Goal: Task Accomplishment & Management: Use online tool/utility

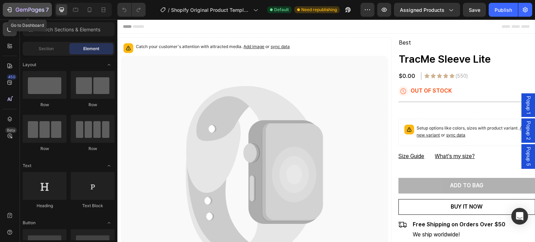
click at [13, 7] on icon "button" at bounding box center [9, 9] width 7 height 7
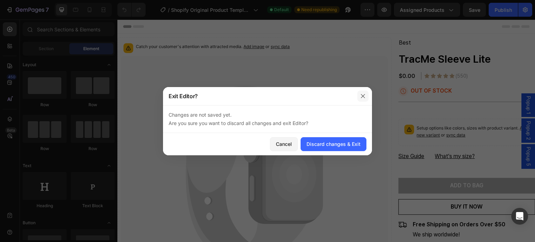
click at [363, 95] on icon "button" at bounding box center [363, 96] width 6 height 6
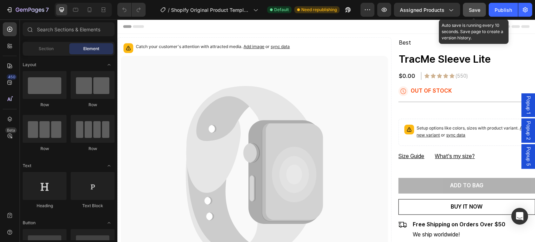
click at [472, 10] on span "Save" at bounding box center [474, 10] width 11 height 6
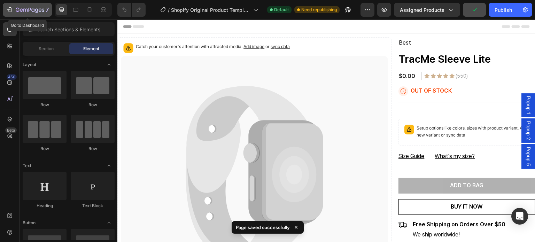
click at [22, 10] on icon "button" at bounding box center [21, 9] width 3 height 3
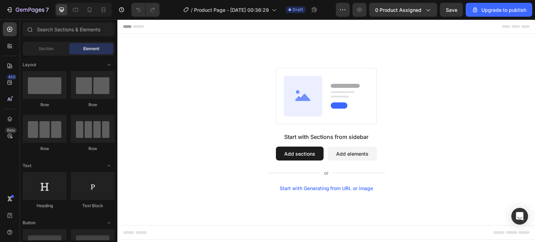
click at [224, 100] on div "Start with Sections from sidebar Add sections Add elements Start with Generatin…" at bounding box center [326, 129] width 368 height 123
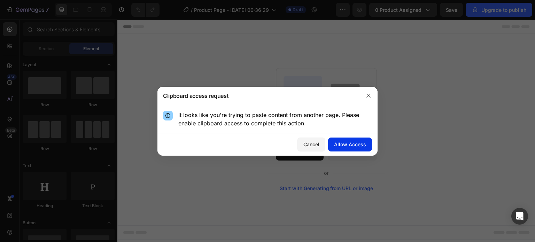
click at [352, 141] on div "Allow Access" at bounding box center [350, 144] width 32 height 7
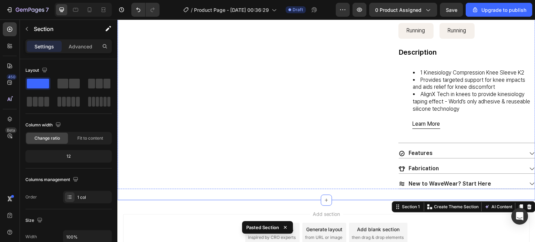
scroll to position [412, 0]
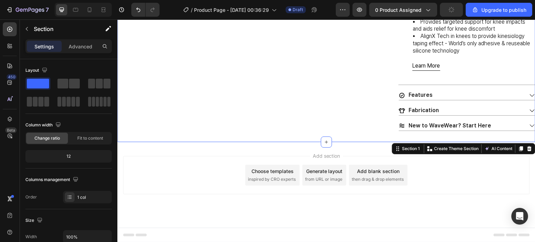
click at [192, 214] on div "Add section Choose templates inspired by CRO experts Generate layout from URL o…" at bounding box center [326, 185] width 418 height 86
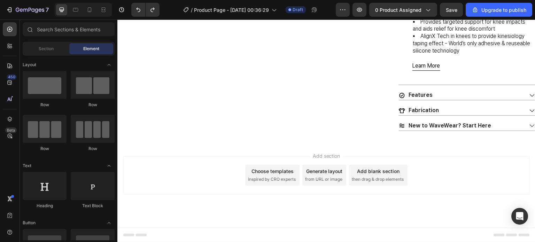
click at [259, 204] on div "Add section Choose templates inspired by CRO experts Generate layout from URL o…" at bounding box center [326, 185] width 418 height 86
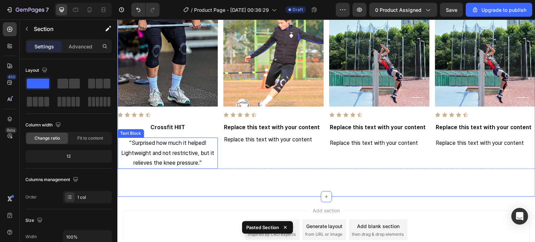
scroll to position [655, 0]
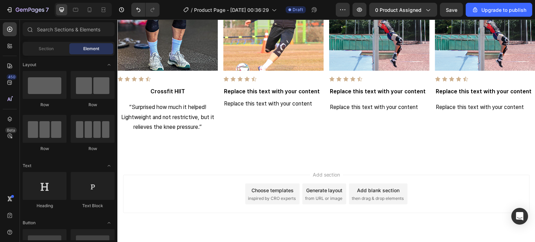
click at [205, 171] on div "Add section Choose templates inspired by CRO experts Generate layout from URL o…" at bounding box center [326, 204] width 418 height 86
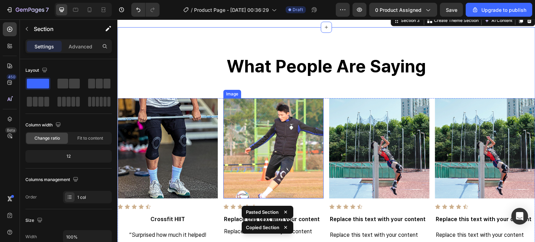
scroll to position [723, 0]
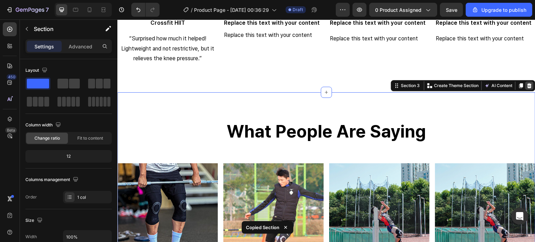
click at [527, 83] on icon at bounding box center [530, 86] width 6 height 6
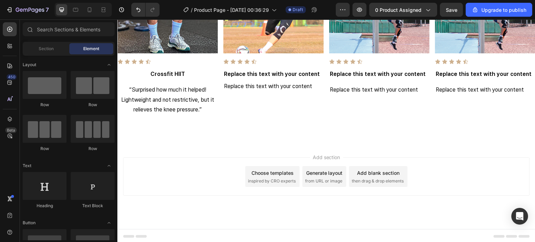
click at [177, 180] on div "Add section Choose templates inspired by CRO experts Generate layout from URL o…" at bounding box center [326, 176] width 407 height 38
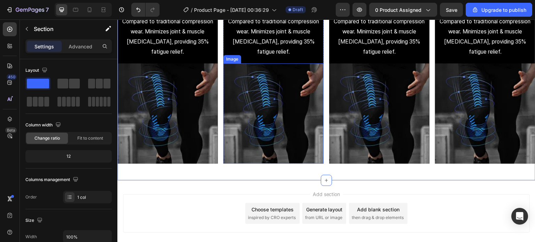
scroll to position [945, 0]
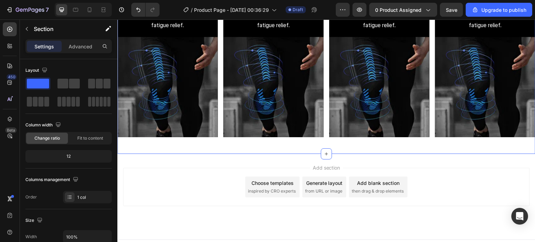
click at [206, 175] on div "Add section Choose templates inspired by CRO experts Generate layout from URL o…" at bounding box center [326, 187] width 407 height 38
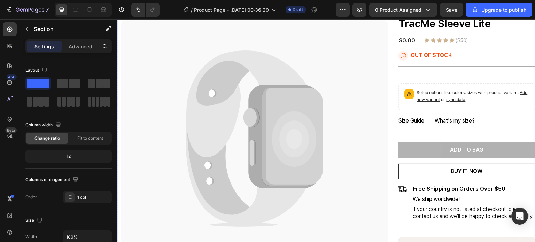
scroll to position [35, 0]
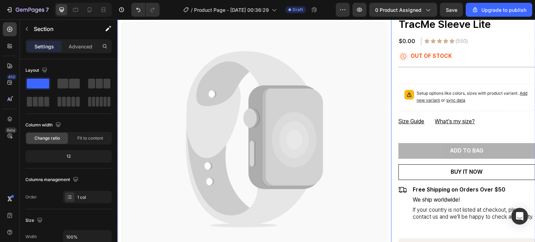
click at [339, 153] on icon at bounding box center [255, 139] width 268 height 237
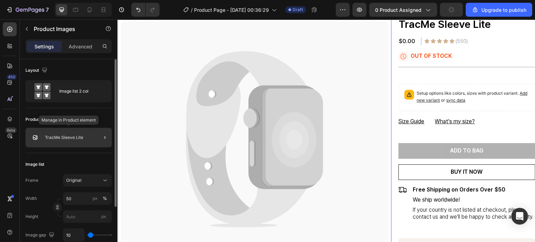
click at [71, 139] on p "TracMe Sleeve Lite" at bounding box center [64, 137] width 38 height 5
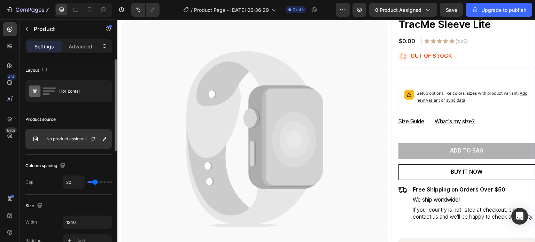
click at [57, 142] on div "No product assigned" at bounding box center [68, 139] width 86 height 20
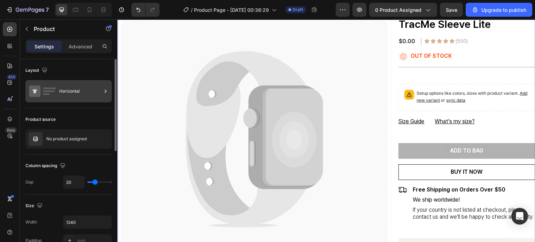
click at [67, 92] on div "Horizontal" at bounding box center [80, 91] width 42 height 16
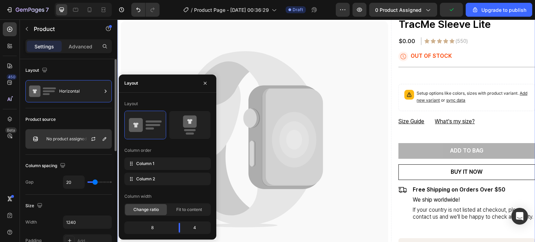
click at [59, 140] on p "No product assigned" at bounding box center [66, 139] width 40 height 5
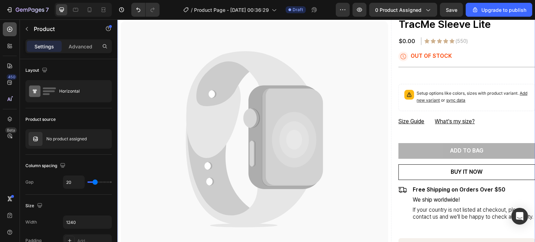
click at [6, 27] on div at bounding box center [10, 29] width 14 height 14
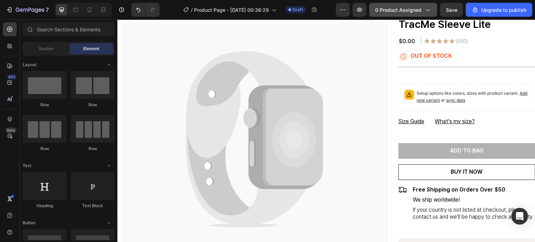
click at [405, 14] on button "0 product assigned" at bounding box center [403, 10] width 68 height 14
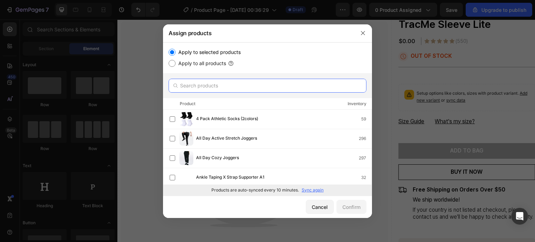
click at [227, 87] on input "text" at bounding box center [268, 86] width 198 height 14
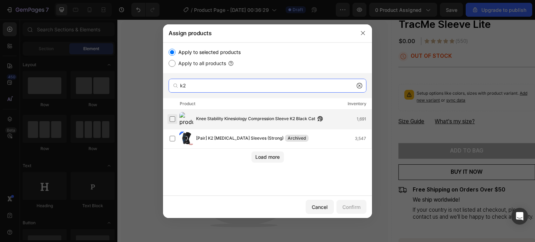
type input "k2"
click at [171, 119] on label at bounding box center [173, 119] width 6 height 6
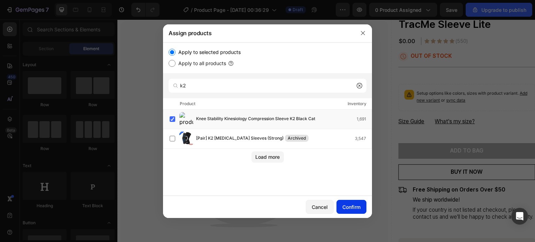
click at [350, 207] on div "Confirm" at bounding box center [351, 206] width 18 height 7
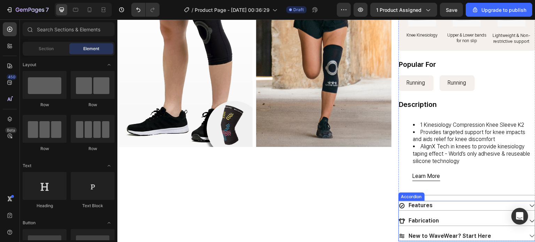
scroll to position [383, 0]
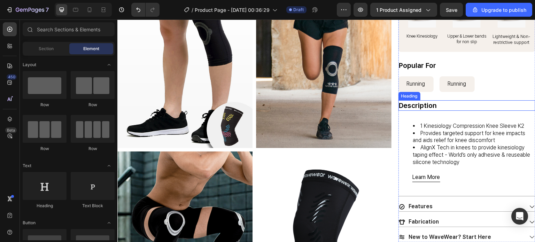
drag, startPoint x: 434, startPoint y: 113, endPoint x: 439, endPoint y: 133, distance: 20.5
click at [433, 111] on h2 "Description" at bounding box center [466, 105] width 137 height 10
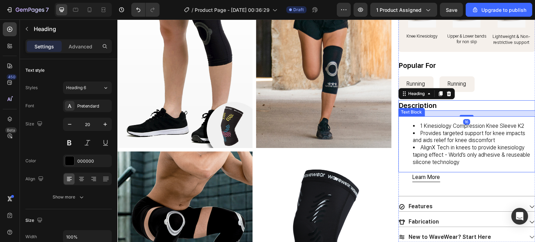
click at [446, 145] on li "Provides targeted support for knee impacts and aids relief for knee discomfort" at bounding box center [474, 137] width 122 height 15
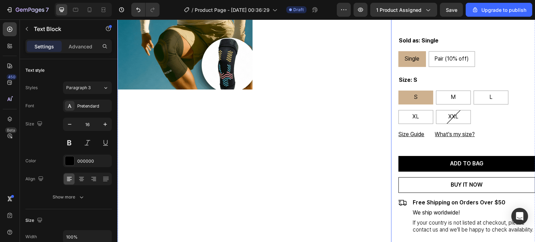
scroll to position [12, 0]
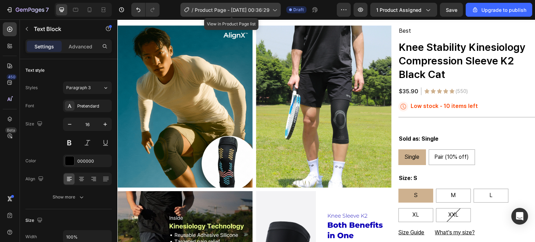
click at [222, 9] on span "Product Page - [DATE] 00:36:29" at bounding box center [232, 9] width 75 height 7
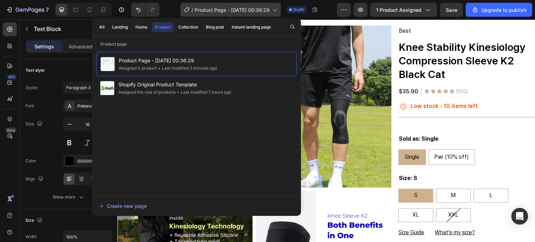
click at [214, 11] on span "Product Page - [DATE] 00:36:29" at bounding box center [232, 9] width 75 height 7
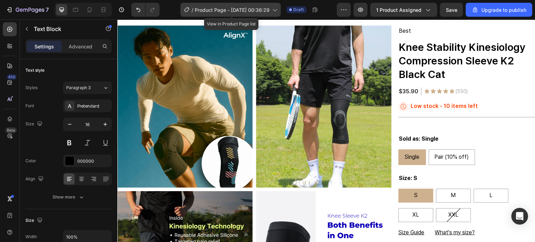
click at [214, 11] on span "Product Page - [DATE] 00:36:29" at bounding box center [232, 9] width 75 height 7
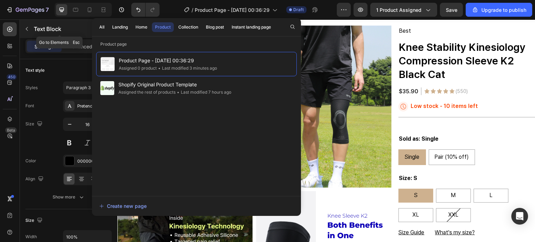
click at [42, 26] on p "Text Block" at bounding box center [63, 29] width 59 height 8
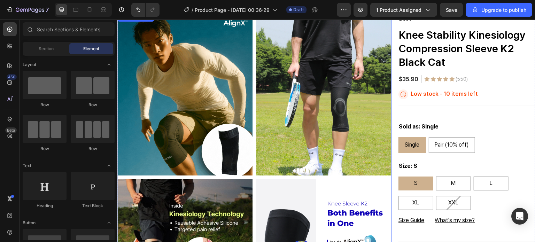
scroll to position [0, 0]
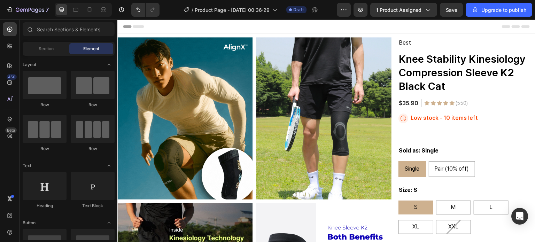
click at [337, 25] on div "Header" at bounding box center [326, 27] width 407 height 14
click at [525, 134] on span "Popup 5" at bounding box center [528, 131] width 7 height 19
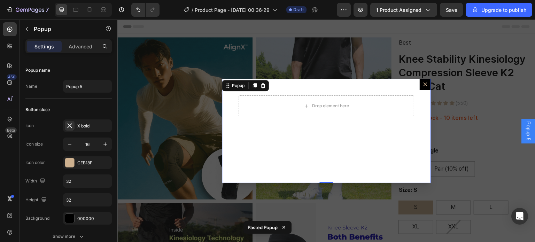
drag, startPoint x: 422, startPoint y: 82, endPoint x: 413, endPoint y: 77, distance: 10.5
click at [422, 82] on icon "Dialog content" at bounding box center [425, 85] width 6 height 6
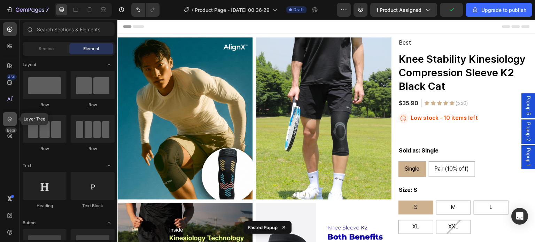
click at [10, 116] on icon at bounding box center [9, 119] width 7 height 7
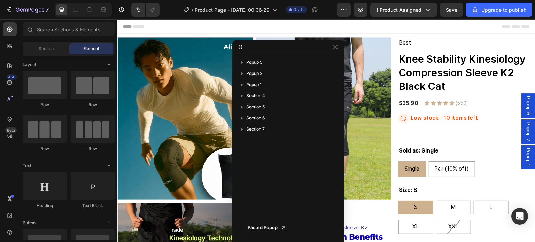
drag, startPoint x: 532, startPoint y: 167, endPoint x: 319, endPoint y: 41, distance: 247.3
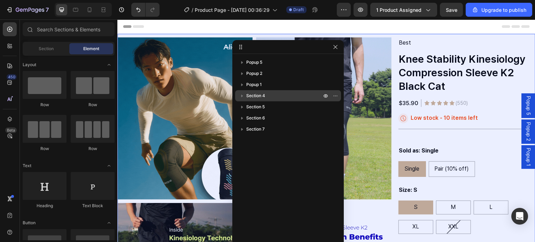
drag, startPoint x: 241, startPoint y: 61, endPoint x: 241, endPoint y: 92, distance: 30.3
click at [241, 92] on div "Popup 5 Add element here Popup 2 Popup 1 Section 4 Section 5 Section 6 Section 7" at bounding box center [287, 157] width 111 height 200
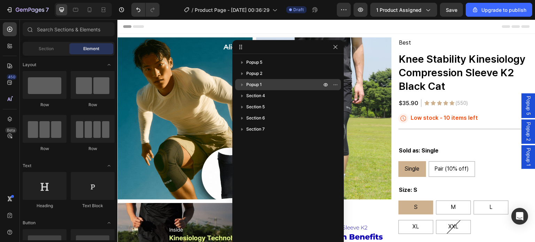
drag, startPoint x: 337, startPoint y: 61, endPoint x: 335, endPoint y: 89, distance: 27.7
click at [335, 89] on div "Popup 5 Add element here Popup 2 Popup 1 Section 4 Section 5 Section 6 Section 7" at bounding box center [287, 157] width 111 height 200
click at [240, 86] on icon "button" at bounding box center [242, 84] width 7 height 7
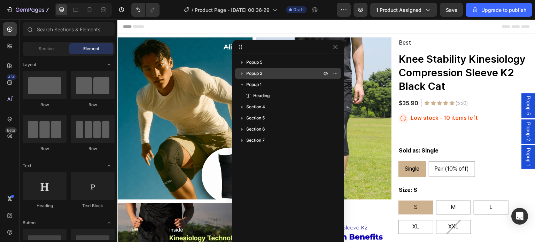
click at [239, 77] on button "button" at bounding box center [242, 73] width 8 height 8
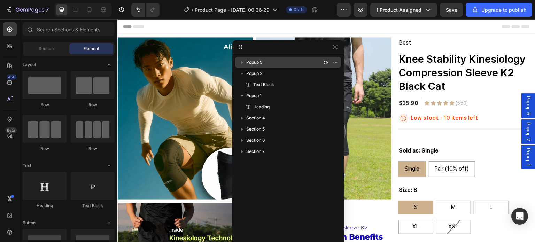
click at [240, 67] on div "Popup 5" at bounding box center [288, 62] width 100 height 11
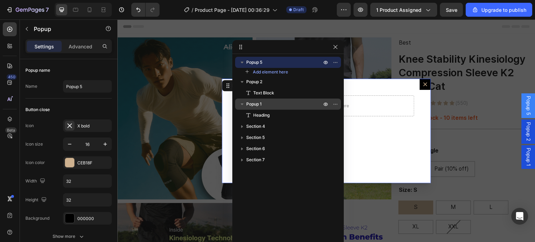
drag, startPoint x: 258, startPoint y: 62, endPoint x: 256, endPoint y: 107, distance: 45.3
click at [256, 107] on div "Popup 5 Add element here Popup 2 Text Block Popup 1 Heading Section 4 Section 5…" at bounding box center [287, 157] width 111 height 200
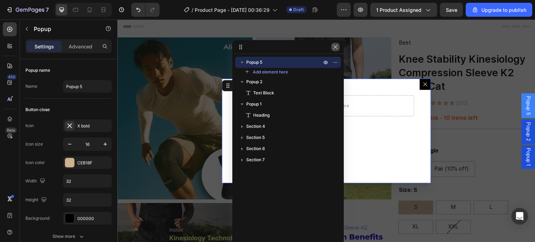
click at [334, 47] on icon "button" at bounding box center [336, 47] width 6 height 6
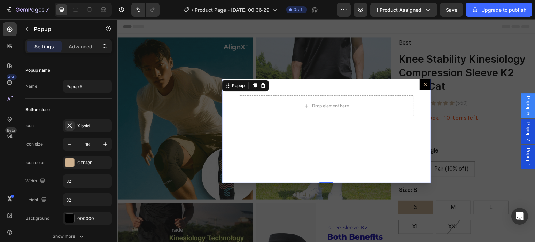
click at [424, 85] on icon "Dialog content" at bounding box center [425, 85] width 6 height 6
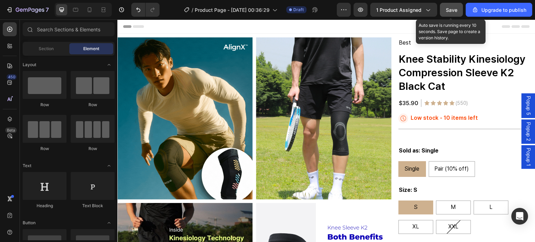
click at [449, 13] on div "Save" at bounding box center [451, 9] width 11 height 7
click at [449, 9] on span "Save" at bounding box center [451, 10] width 11 height 6
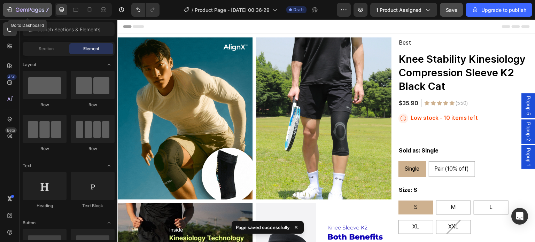
click at [11, 10] on icon "button" at bounding box center [9, 9] width 7 height 7
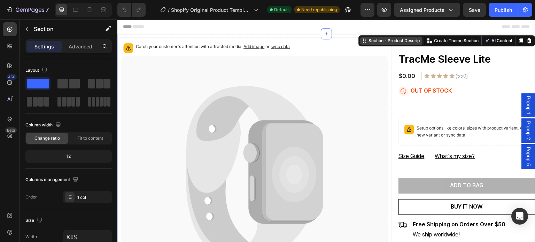
click at [381, 43] on div "Section - Product Descrip" at bounding box center [394, 41] width 54 height 6
click at [11, 118] on icon at bounding box center [9, 119] width 7 height 7
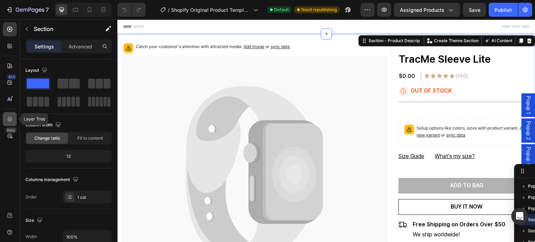
click at [12, 116] on icon at bounding box center [9, 119] width 7 height 7
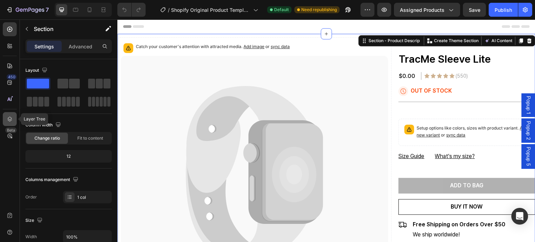
click at [12, 116] on icon at bounding box center [9, 119] width 7 height 7
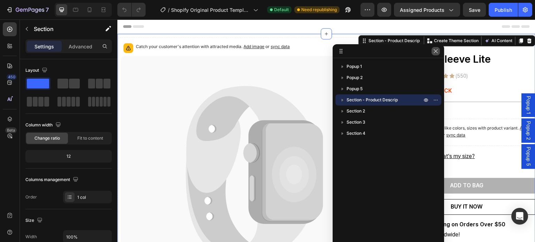
drag, startPoint x: 528, startPoint y: 169, endPoint x: 444, endPoint y: 44, distance: 150.0
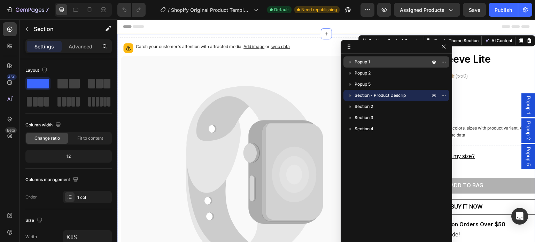
click at [387, 64] on p "Popup 1" at bounding box center [393, 62] width 77 height 7
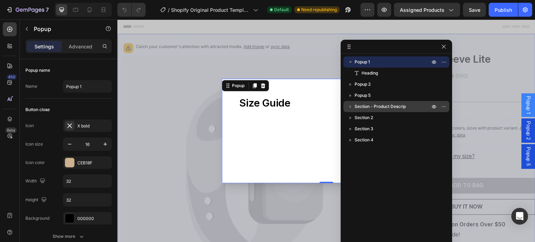
click at [390, 108] on span "Section - Product Descrip" at bounding box center [380, 106] width 51 height 7
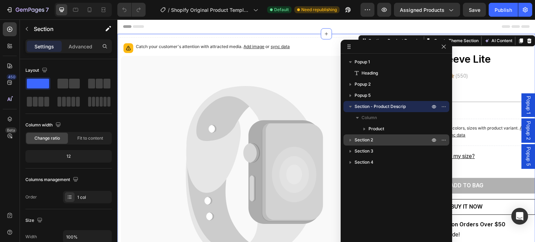
click at [392, 141] on p "Section 2" at bounding box center [393, 140] width 77 height 7
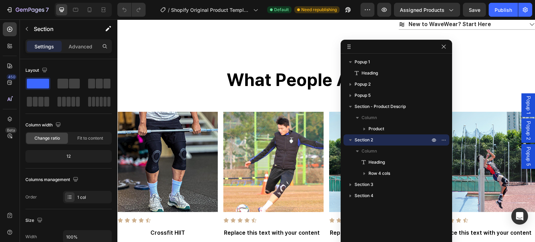
scroll to position [510, 0]
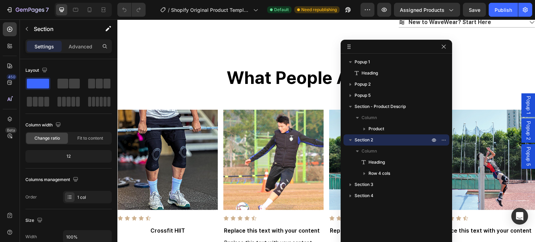
click at [372, 139] on span "Section 2" at bounding box center [364, 140] width 18 height 7
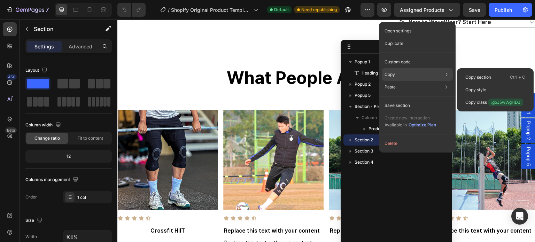
click at [407, 73] on div "Copy Copy section Ctrl + C Copy style Copy class .goJ5wWgHDJ" at bounding box center [417, 74] width 71 height 13
click at [479, 77] on p "Copy section" at bounding box center [478, 77] width 26 height 6
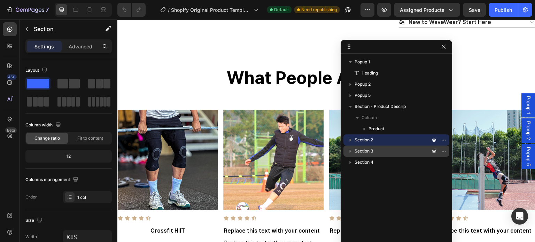
click at [389, 150] on p "Section 3" at bounding box center [393, 151] width 77 height 7
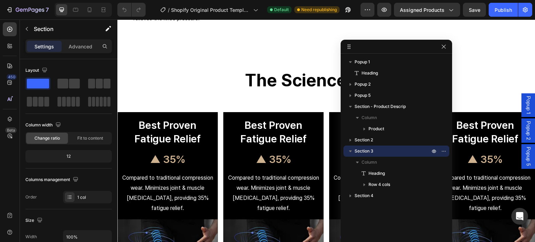
scroll to position [770, 0]
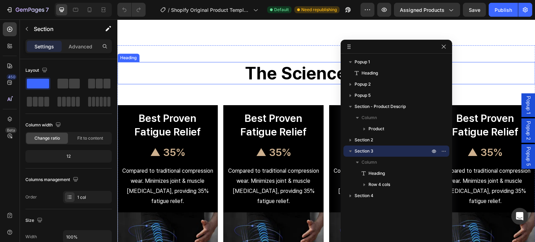
click at [497, 76] on h2 "The Science Behind" at bounding box center [326, 73] width 418 height 22
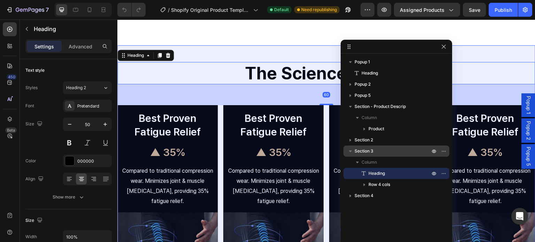
click at [378, 153] on p "Section 3" at bounding box center [393, 151] width 77 height 7
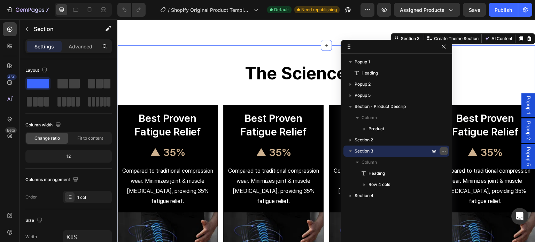
click at [447, 152] on button "button" at bounding box center [444, 151] width 8 height 8
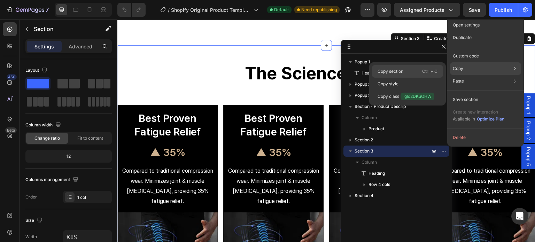
click at [407, 78] on div "Copy section Ctrl + C" at bounding box center [407, 84] width 71 height 13
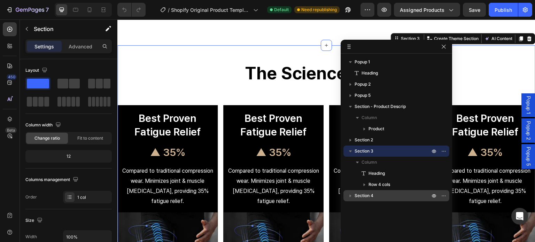
click at [373, 193] on span "Section 4" at bounding box center [364, 195] width 19 height 7
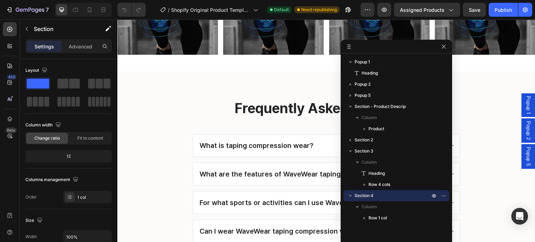
scroll to position [1043, 0]
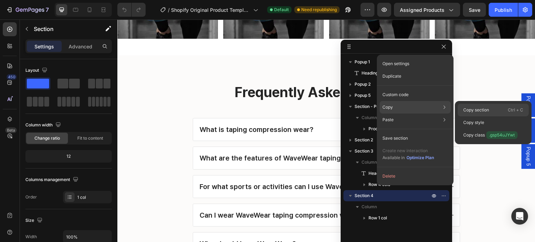
click at [473, 111] on p "Copy section" at bounding box center [476, 110] width 26 height 6
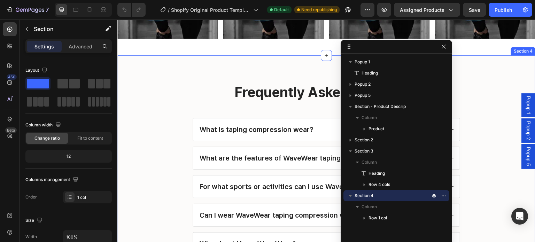
click at [182, 164] on div "Frequently Asked Questions Heading What is taping compression wear? What are th…" at bounding box center [326, 189] width 404 height 212
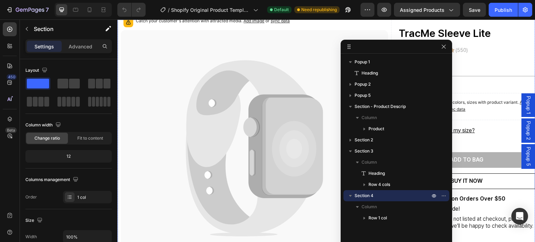
scroll to position [0, 0]
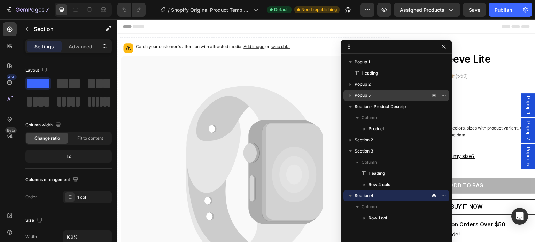
drag, startPoint x: 368, startPoint y: 96, endPoint x: 416, endPoint y: 96, distance: 47.7
click at [368, 96] on span "Popup 5" at bounding box center [363, 95] width 16 height 7
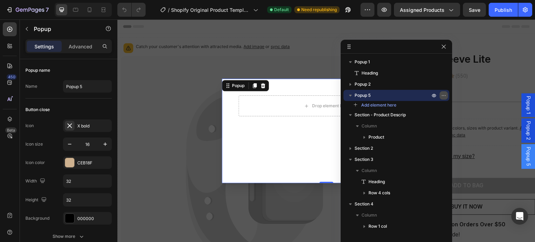
click at [447, 96] on button "button" at bounding box center [444, 95] width 8 height 8
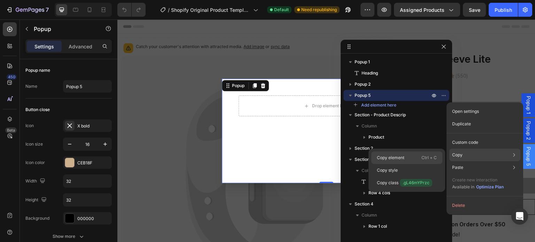
click at [414, 164] on div "Copy element Ctrl + C" at bounding box center [406, 170] width 71 height 13
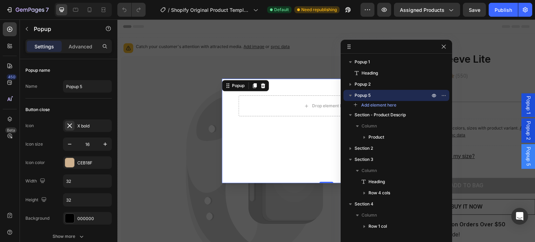
click at [525, 131] on span "Popup 2" at bounding box center [528, 130] width 7 height 19
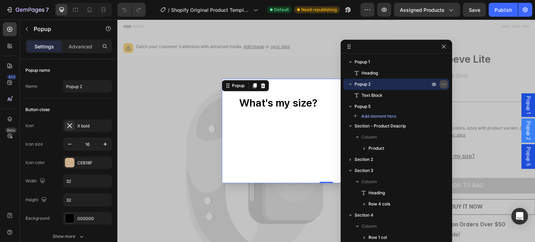
click at [441, 84] on icon "button" at bounding box center [444, 85] width 6 height 6
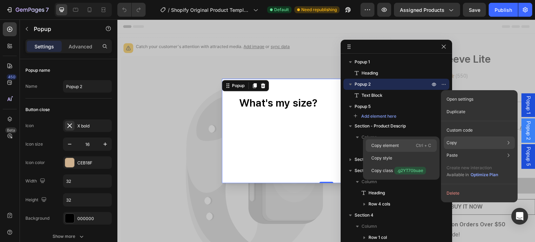
click at [426, 144] on p "Ctrl + C" at bounding box center [423, 145] width 15 height 7
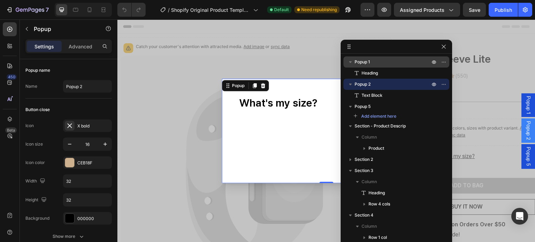
click at [382, 62] on p "Popup 1" at bounding box center [393, 62] width 77 height 7
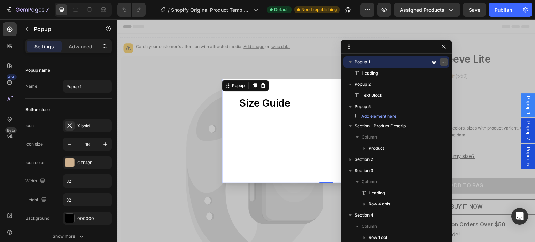
click at [445, 64] on icon "button" at bounding box center [444, 62] width 6 height 6
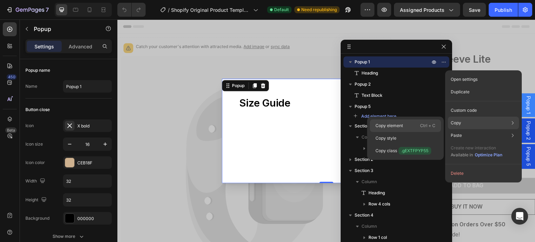
click at [414, 132] on div "Copy element Ctrl + C" at bounding box center [405, 138] width 71 height 13
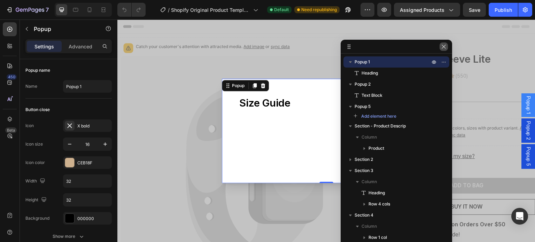
click at [446, 47] on icon "button" at bounding box center [444, 47] width 6 height 6
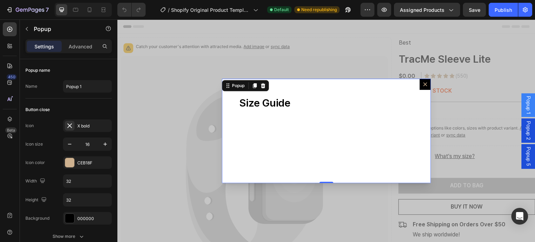
drag, startPoint x: 519, startPoint y: 131, endPoint x: 519, endPoint y: 99, distance: 32.4
click at [521, 99] on div "Popup 1 Popup 2 Popup 5" at bounding box center [528, 131] width 14 height 223
click at [425, 86] on icon "Dialog content" at bounding box center [425, 85] width 6 height 6
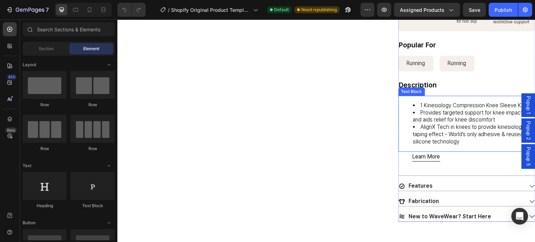
scroll to position [348, 0]
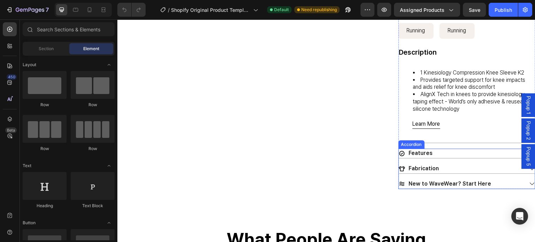
click at [465, 158] on div "Features" at bounding box center [461, 153] width 125 height 9
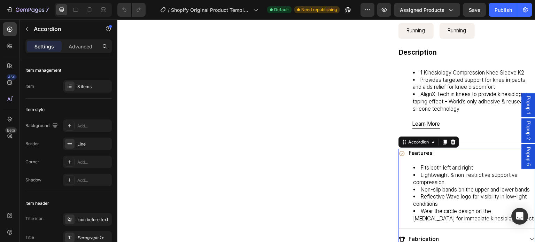
click at [465, 158] on div "Features" at bounding box center [461, 153] width 125 height 9
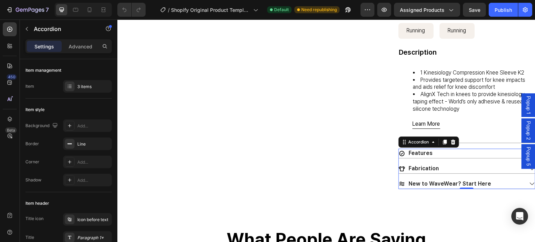
click at [463, 173] on div "Fabrication" at bounding box center [461, 168] width 125 height 9
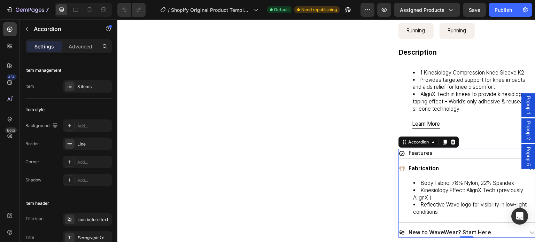
click at [465, 158] on div "Features" at bounding box center [461, 153] width 125 height 9
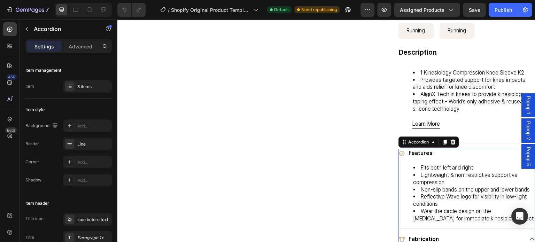
click at [465, 158] on div "Features" at bounding box center [461, 153] width 125 height 9
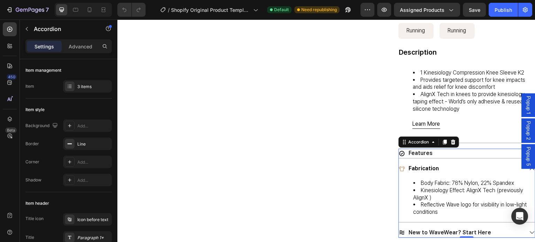
click at [451, 173] on div "Fabrication" at bounding box center [461, 168] width 125 height 9
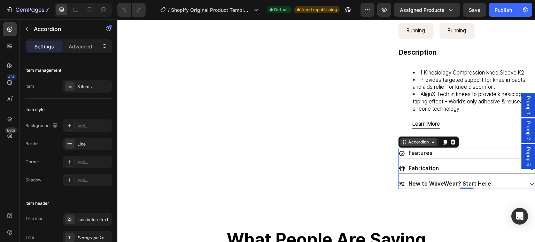
click at [408, 145] on div "Accordion" at bounding box center [418, 142] width 23 height 6
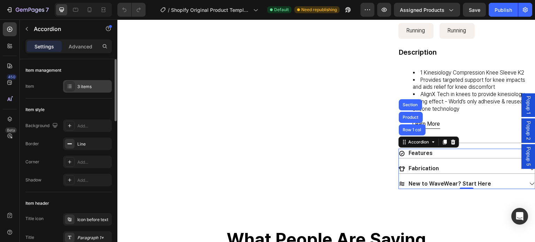
click at [99, 85] on div "3 items" at bounding box center [93, 87] width 33 height 6
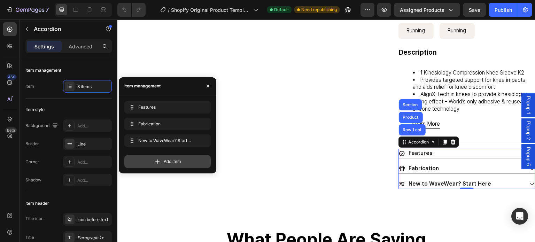
click at [151, 162] on div "Add item" at bounding box center [167, 161] width 86 height 13
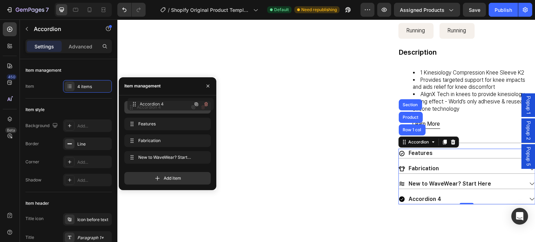
drag, startPoint x: 128, startPoint y: 156, endPoint x: 131, endPoint y: 103, distance: 53.4
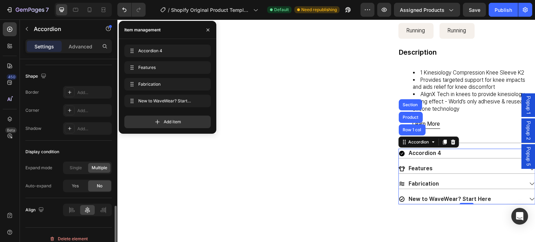
scroll to position [459, 0]
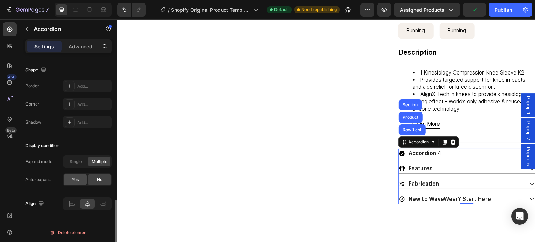
click at [72, 181] on span "Yes" at bounding box center [75, 180] width 7 height 6
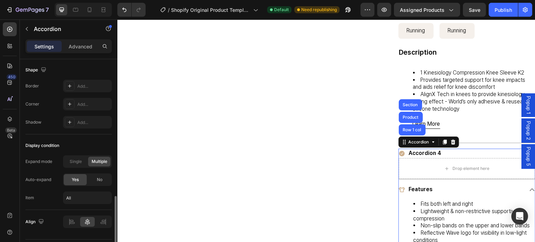
click at [72, 181] on span "Yes" at bounding box center [75, 180] width 7 height 6
click at [104, 178] on div "No" at bounding box center [99, 179] width 23 height 11
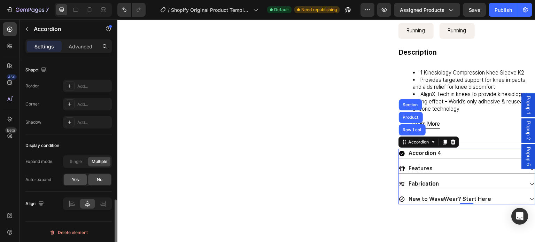
click at [73, 179] on span "Yes" at bounding box center [75, 180] width 7 height 6
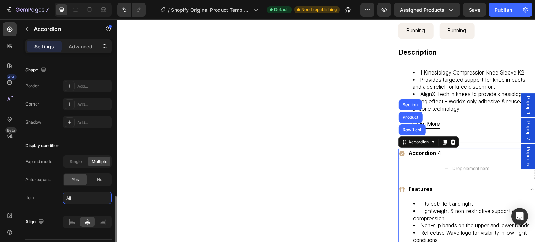
click at [88, 197] on input "all" at bounding box center [87, 198] width 49 height 13
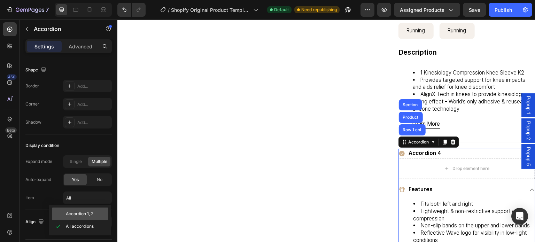
click at [67, 212] on span "Accordion 1, 2" at bounding box center [80, 214] width 28 height 6
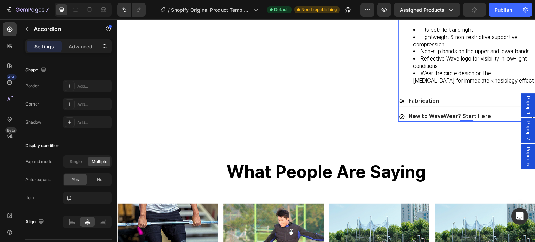
scroll to position [383, 0]
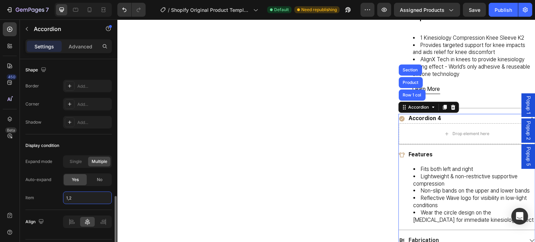
click at [79, 197] on input "1,2" at bounding box center [87, 198] width 49 height 13
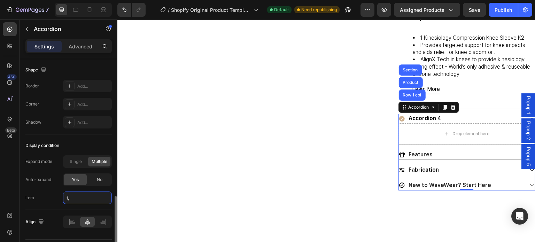
type input "1"
click at [398, 114] on div "Title Line" at bounding box center [466, 107] width 137 height 11
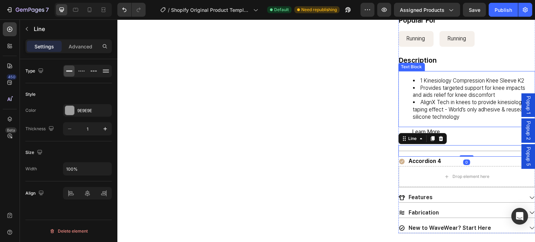
scroll to position [313, 0]
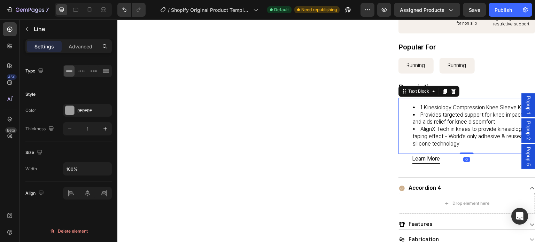
click at [455, 123] on li "Provides targeted support for knee impacts and aids relief for knee discomfort" at bounding box center [474, 118] width 122 height 15
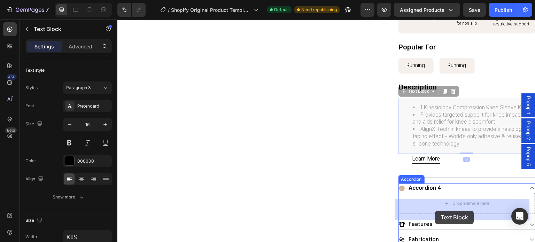
drag, startPoint x: 401, startPoint y: 99, endPoint x: 435, endPoint y: 211, distance: 117.0
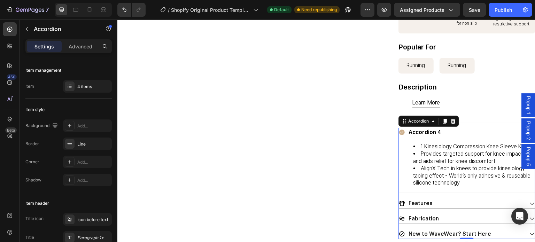
click at [424, 207] on p "Features" at bounding box center [421, 203] width 24 height 7
click at [432, 208] on div "Features" at bounding box center [461, 203] width 125 height 9
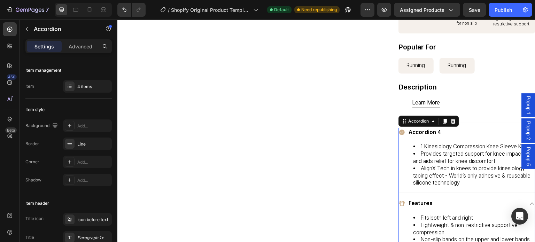
click at [428, 137] on div "Accordion 4" at bounding box center [425, 132] width 35 height 9
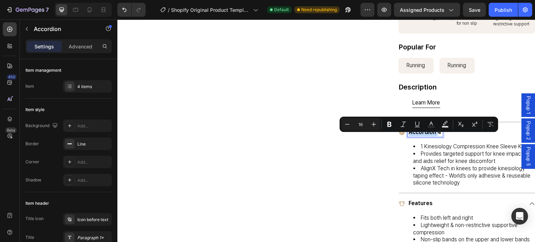
click at [434, 136] on p "Accordion 4" at bounding box center [425, 132] width 33 height 7
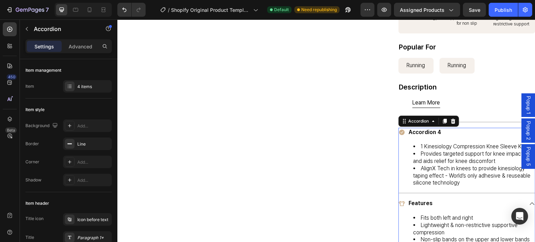
click at [437, 137] on div "Accordion 4" at bounding box center [461, 132] width 125 height 9
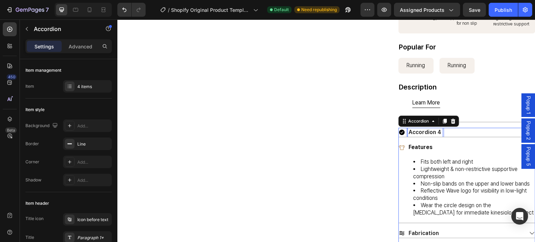
click at [431, 136] on p "Accordion 4" at bounding box center [425, 132] width 33 height 7
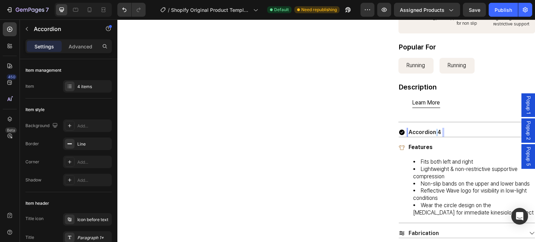
click at [431, 136] on p "Accordion 4" at bounding box center [425, 132] width 33 height 7
click at [464, 135] on div "Description" at bounding box center [461, 132] width 125 height 9
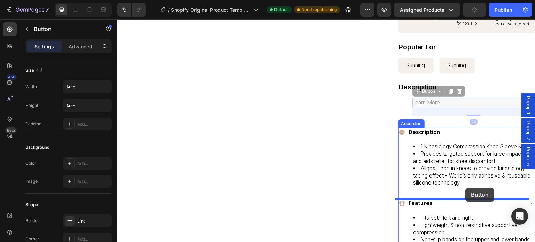
drag, startPoint x: 450, startPoint y: 106, endPoint x: 466, endPoint y: 188, distance: 83.3
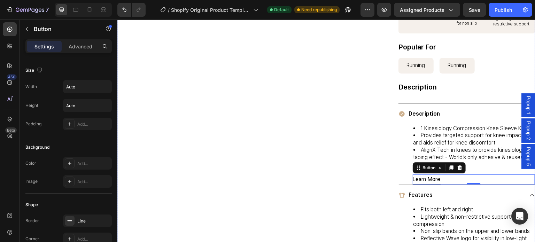
click at [379, 173] on div "Catch your customer's attention with attracted media. Add image or sync data Pr…" at bounding box center [254, 12] width 274 height 577
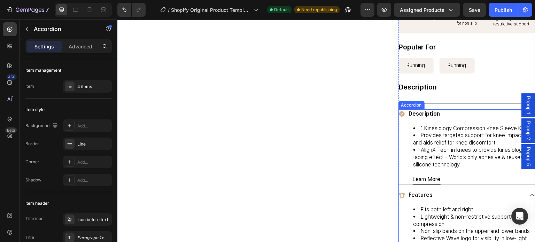
click at [449, 117] on div "Description" at bounding box center [461, 113] width 125 height 9
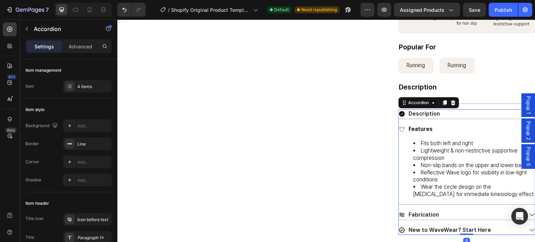
click at [447, 118] on div "Description" at bounding box center [461, 113] width 125 height 9
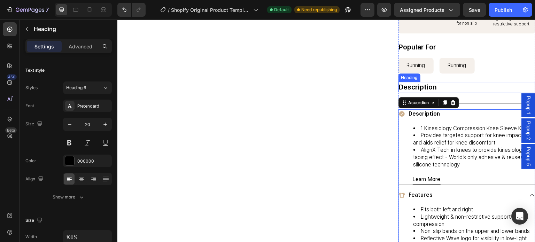
click at [433, 92] on h2 "Description" at bounding box center [466, 87] width 137 height 10
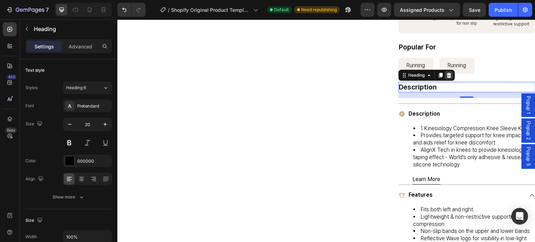
click at [448, 78] on icon at bounding box center [449, 75] width 6 height 6
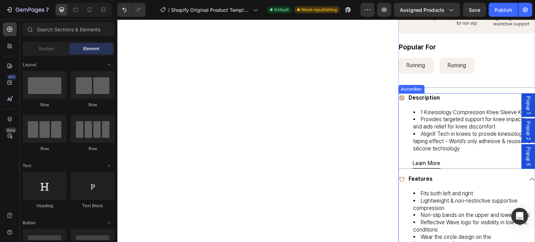
click at [453, 184] on div "Features" at bounding box center [461, 178] width 125 height 9
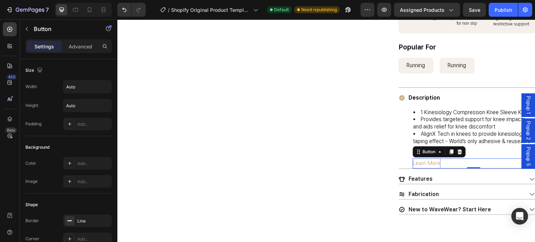
click at [422, 169] on p "Learn More" at bounding box center [427, 163] width 28 height 10
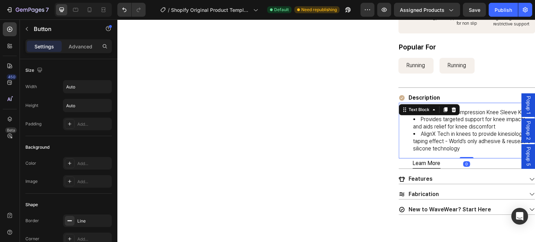
click at [479, 152] on li "AlignX Tech in knees to provide kinesiology taping effect - World’s only adhesi…" at bounding box center [473, 142] width 121 height 22
click at [441, 169] on div "Learn More Button" at bounding box center [474, 163] width 122 height 10
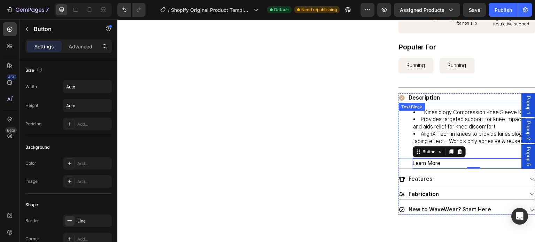
click at [483, 150] on li "AlignX Tech in knees to provide kinesiology taping effect - World’s only adhesi…" at bounding box center [473, 142] width 121 height 22
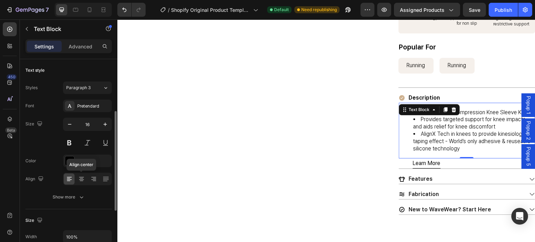
scroll to position [35, 0]
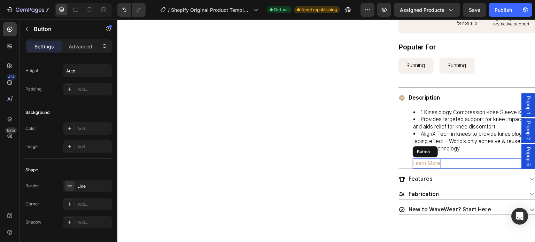
click at [425, 169] on p "Learn More" at bounding box center [427, 163] width 28 height 10
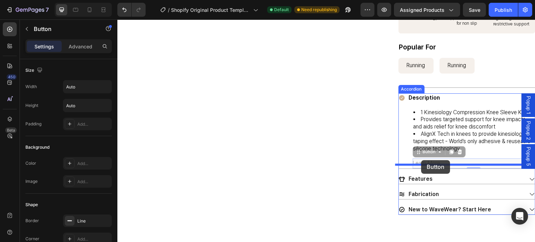
drag, startPoint x: 414, startPoint y: 159, endPoint x: 421, endPoint y: 160, distance: 7.8
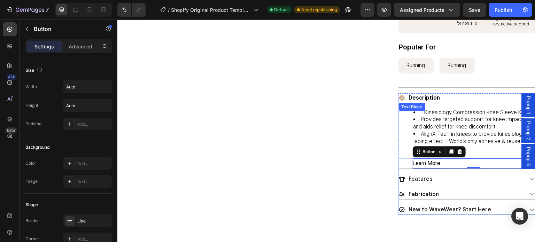
click at [482, 140] on li "AlignX Tech in knees to provide kinesiology taping effect - World’s only adhesi…" at bounding box center [473, 142] width 121 height 22
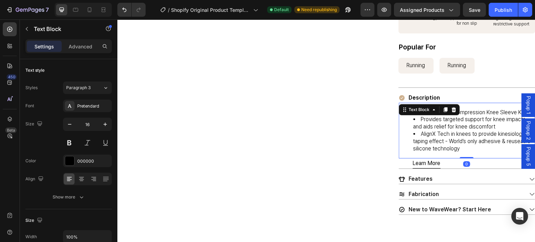
click at [458, 152] on li "AlignX Tech in knees to provide kinesiology taping effect - World’s only adhesi…" at bounding box center [473, 142] width 121 height 22
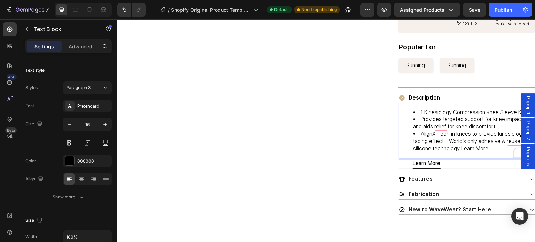
click at [459, 152] on li "AlignX Tech in knees to provide kinesiology taping effect - World’s only adhesi…" at bounding box center [473, 142] width 121 height 22
click at [427, 166] on p "Learn More" at bounding box center [427, 163] width 28 height 10
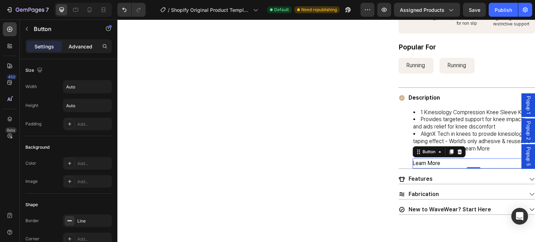
click at [78, 45] on p "Advanced" at bounding box center [81, 46] width 24 height 7
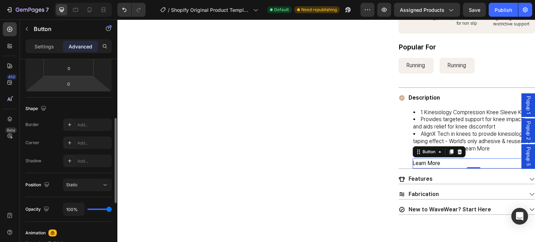
scroll to position [1, 0]
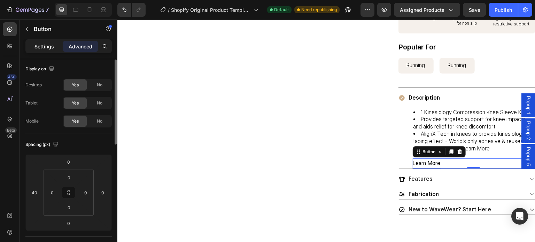
click at [49, 43] on p "Settings" at bounding box center [44, 46] width 20 height 7
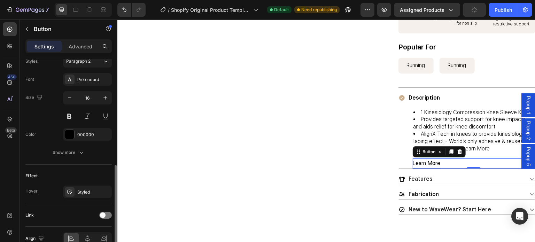
scroll to position [295, 0]
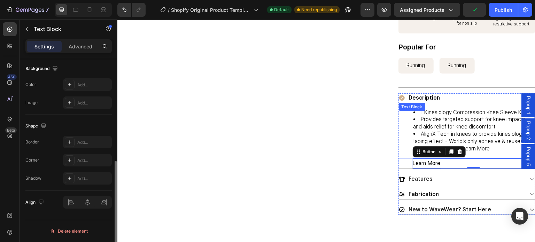
click at [484, 151] on li "AlignX Tech in knees to provide kinesiology taping effect - World’s only adhesi…" at bounding box center [473, 142] width 121 height 22
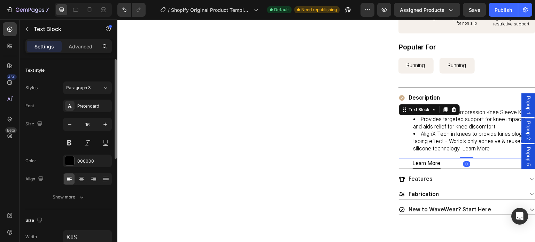
click at [471, 152] on li "AlignX Tech in knees to provide kinesiology taping effect - World’s only adhesi…" at bounding box center [473, 142] width 121 height 22
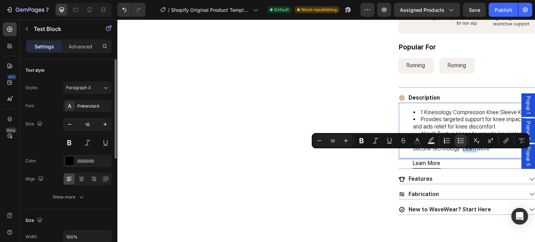
click at [461, 152] on li "AlignX Tech in knees to provide kinesiology taping effect - World’s only adhesi…" at bounding box center [473, 142] width 121 height 22
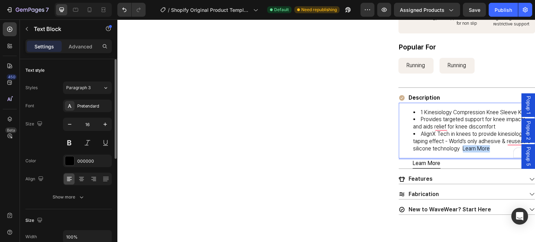
drag, startPoint x: 460, startPoint y: 156, endPoint x: 486, endPoint y: 157, distance: 25.8
click at [486, 152] on li "AlignX Tech in knees to provide kinesiology taping effect - World’s only adhesi…" at bounding box center [473, 142] width 121 height 22
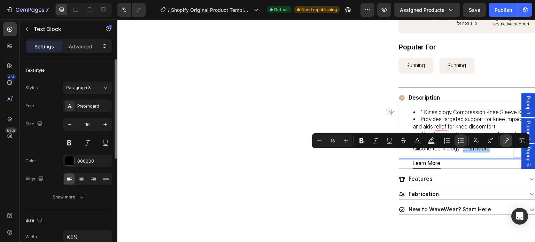
click at [507, 140] on icon "Editor contextual toolbar" at bounding box center [506, 139] width 3 height 3
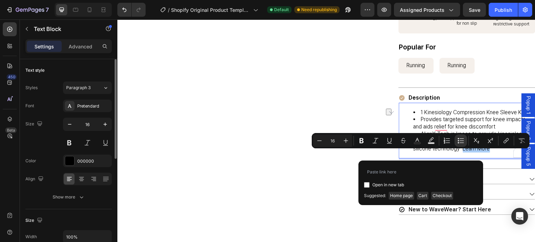
click at [393, 186] on span "Open in new tab" at bounding box center [388, 185] width 32 height 8
checkbox input "true"
click at [404, 174] on input "Editor contextual toolbar" at bounding box center [421, 171] width 114 height 11
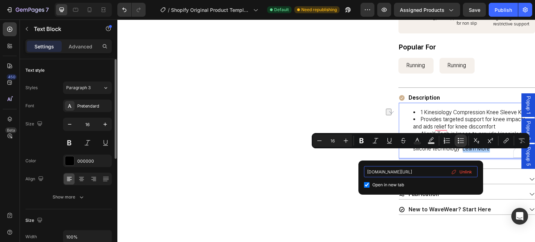
type input "[DOMAIN_NAME][URL]"
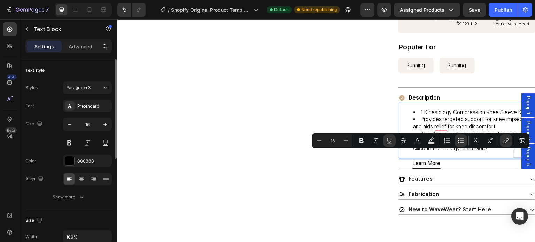
click at [465, 159] on div "1 Kinesiology Compression Knee Sleeve K2 Provides targeted support for knee imp…" at bounding box center [467, 131] width 136 height 56
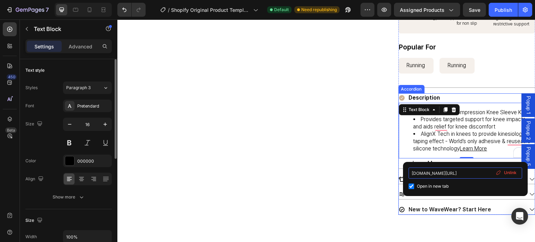
drag, startPoint x: 592, startPoint y: 193, endPoint x: 398, endPoint y: 169, distance: 195.8
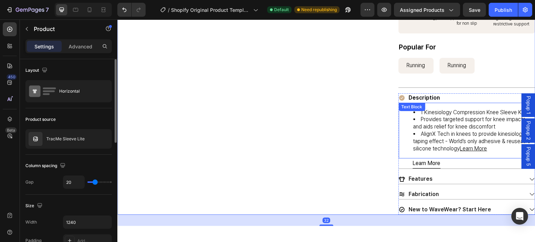
click at [472, 152] on u "Learn More" at bounding box center [473, 148] width 27 height 7
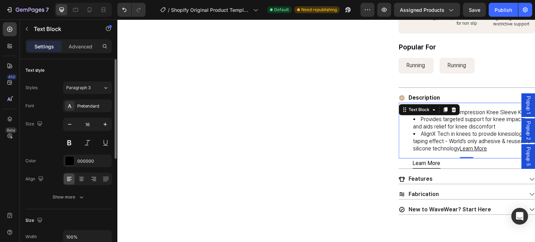
click at [457, 152] on li "AlignX Tech in knees to provide kinesiology taping effect - World’s only adhesi…" at bounding box center [473, 142] width 121 height 22
click at [460, 152] on u "Learn More" at bounding box center [473, 148] width 27 height 7
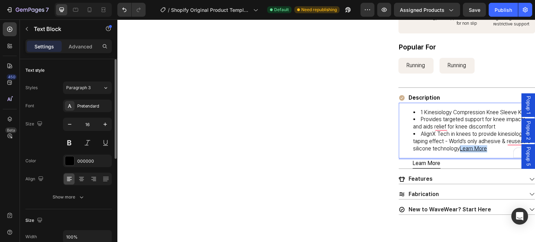
drag, startPoint x: 460, startPoint y: 156, endPoint x: 490, endPoint y: 156, distance: 30.0
click at [490, 152] on li "AlignX Tech in knees to provide kinesiology taping effect - World’s only adhesi…" at bounding box center [473, 142] width 121 height 22
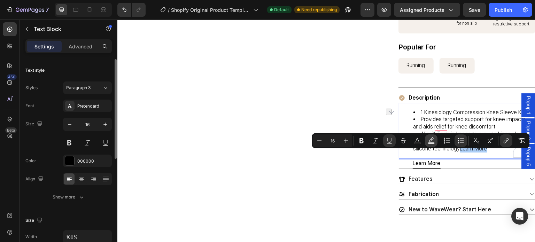
click at [434, 141] on icon "Editor contextual toolbar" at bounding box center [431, 140] width 7 height 7
type input "000000"
type input "77"
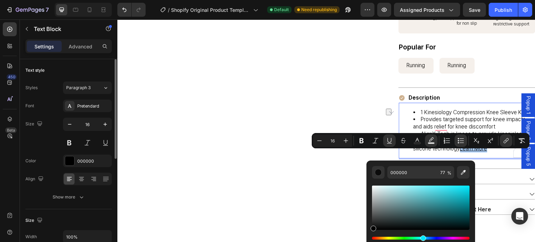
click at [422, 238] on div "Hue" at bounding box center [421, 238] width 98 height 3
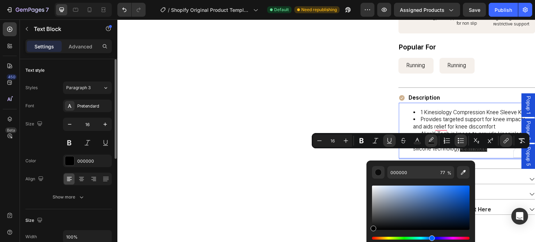
click at [430, 238] on div "Hue" at bounding box center [421, 238] width 98 height 3
drag, startPoint x: 432, startPoint y: 193, endPoint x: 449, endPoint y: 181, distance: 21.3
click at [449, 181] on div "Editor contextual toolbar" at bounding box center [421, 214] width 98 height 71
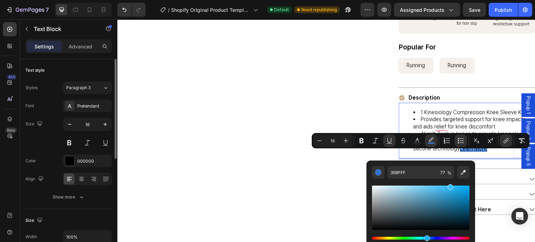
drag, startPoint x: 430, startPoint y: 238, endPoint x: 426, endPoint y: 236, distance: 4.1
click at [426, 236] on div "Hue" at bounding box center [427, 238] width 6 height 6
click at [428, 237] on div "Hue" at bounding box center [429, 238] width 6 height 6
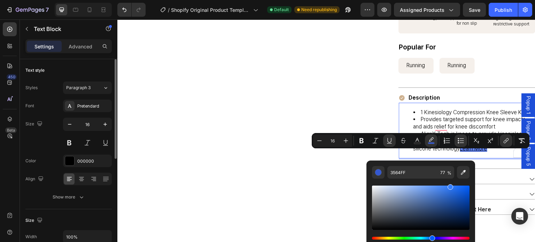
type input "357FFF"
click at [431, 237] on div "Hue" at bounding box center [421, 238] width 98 height 3
click at [433, 139] on icon "Editor contextual toolbar" at bounding box center [431, 140] width 7 height 7
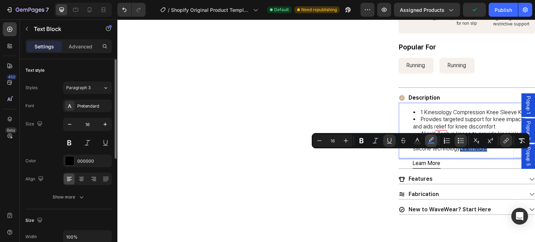
click at [433, 139] on icon "Editor contextual toolbar" at bounding box center [431, 140] width 7 height 7
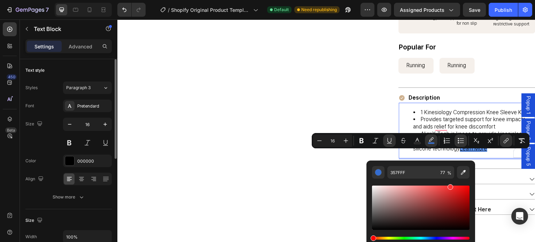
drag, startPoint x: 492, startPoint y: 259, endPoint x: 366, endPoint y: 240, distance: 127.5
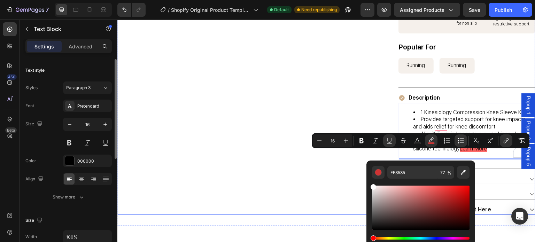
type input "FFFFFF"
drag, startPoint x: 505, startPoint y: 219, endPoint x: 355, endPoint y: 177, distance: 155.8
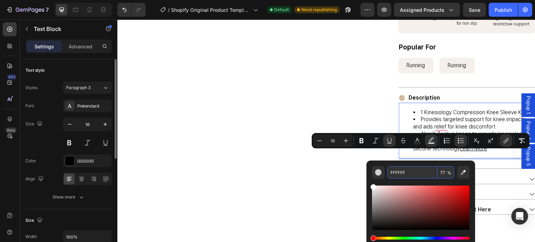
click at [447, 173] on span "%" at bounding box center [449, 173] width 4 height 8
type input "77"
type input "FFFFFF"
click at [449, 174] on span "%" at bounding box center [449, 173] width 4 height 8
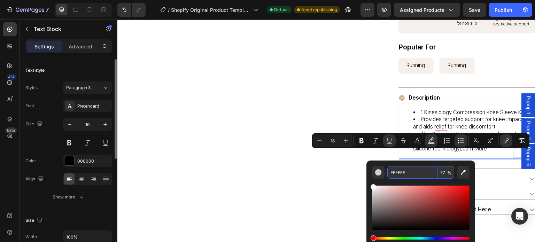
click at [446, 174] on input "77" at bounding box center [445, 172] width 17 height 13
type input "0"
click at [413, 141] on button "Text Color" at bounding box center [417, 140] width 13 height 13
type input "000000"
click at [437, 236] on div "Editor contextual toolbar" at bounding box center [421, 216] width 98 height 65
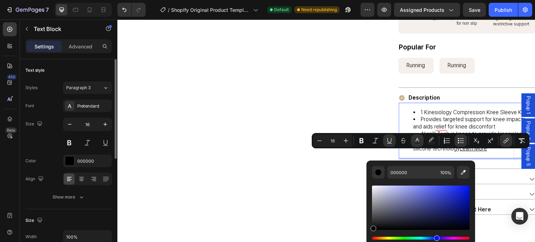
click at [436, 237] on div "Hue" at bounding box center [421, 238] width 98 height 3
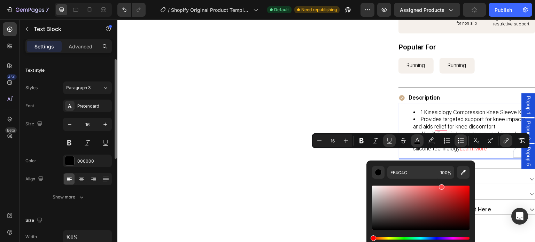
click at [440, 184] on div "Editor contextual toolbar" at bounding box center [421, 214] width 98 height 71
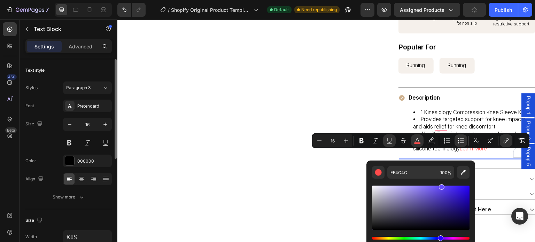
click at [440, 239] on div "Hue" at bounding box center [421, 238] width 98 height 3
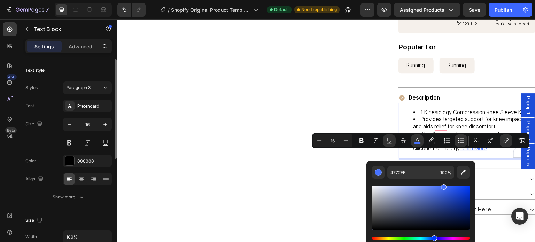
drag, startPoint x: 440, startPoint y: 239, endPoint x: 433, endPoint y: 238, distance: 6.4
click at [433, 238] on div "Hue" at bounding box center [435, 238] width 6 height 6
drag, startPoint x: 444, startPoint y: 188, endPoint x: 461, endPoint y: 183, distance: 18.0
click at [461, 183] on div "Editor contextual toolbar" at bounding box center [421, 214] width 98 height 71
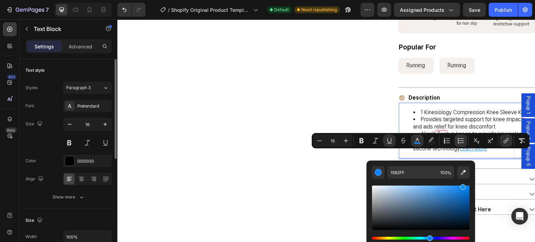
drag, startPoint x: 433, startPoint y: 238, endPoint x: 429, endPoint y: 238, distance: 3.8
click at [429, 238] on div "Hue" at bounding box center [430, 238] width 6 height 6
click at [450, 202] on div "Editor contextual toolbar" at bounding box center [421, 208] width 98 height 44
click at [459, 202] on div "Editor contextual toolbar" at bounding box center [421, 208] width 98 height 44
click at [460, 195] on div "Editor contextual toolbar" at bounding box center [421, 208] width 98 height 44
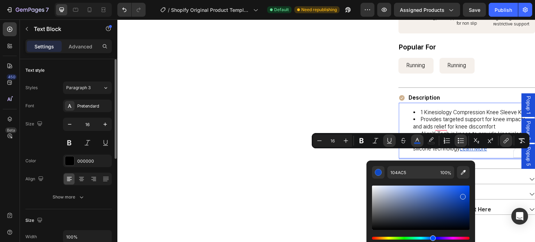
drag, startPoint x: 437, startPoint y: 238, endPoint x: 432, endPoint y: 237, distance: 5.7
click at [432, 237] on div "Hue" at bounding box center [421, 238] width 98 height 3
type input "1A48AD"
drag, startPoint x: 459, startPoint y: 200, endPoint x: 456, endPoint y: 200, distance: 3.8
click at [456, 200] on div "Editor contextual toolbar" at bounding box center [421, 208] width 98 height 44
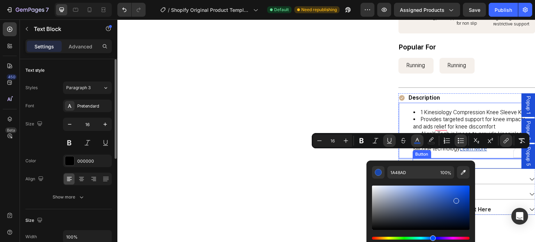
click at [495, 169] on div "Learn More Button" at bounding box center [474, 163] width 122 height 10
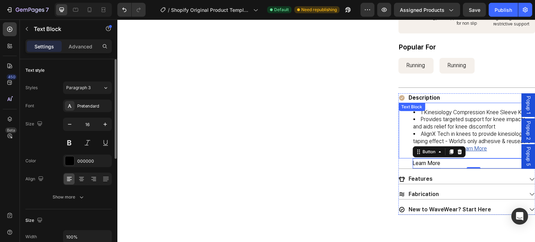
click at [486, 152] on u "Learn More" at bounding box center [473, 148] width 27 height 7
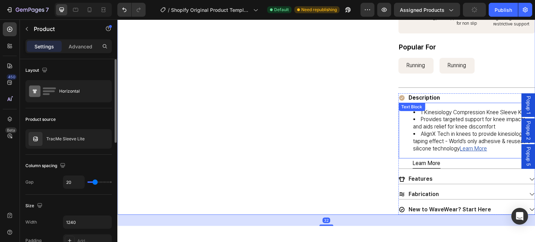
click at [473, 152] on u "Learn More" at bounding box center [473, 148] width 27 height 7
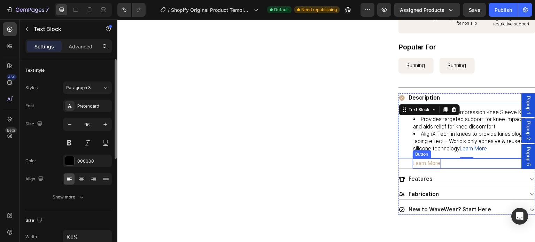
click at [429, 169] on p "Learn More" at bounding box center [427, 163] width 28 height 10
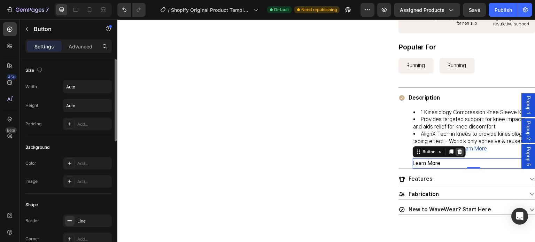
click at [458, 155] on icon at bounding box center [460, 152] width 6 height 6
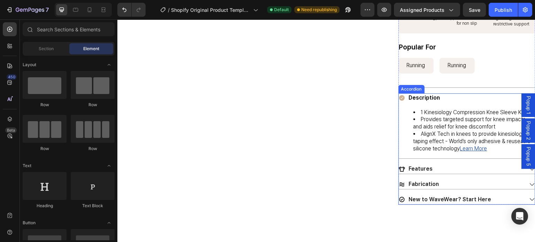
click at [430, 102] on p "Description" at bounding box center [424, 97] width 31 height 7
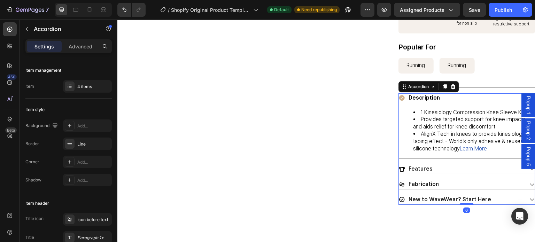
click at [461, 103] on div "Description" at bounding box center [461, 97] width 125 height 9
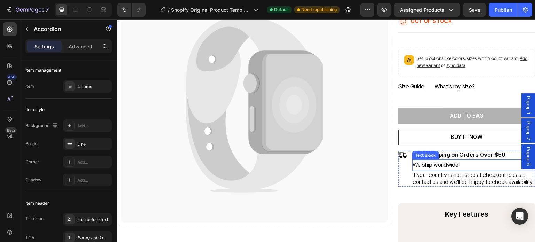
scroll to position [35, 0]
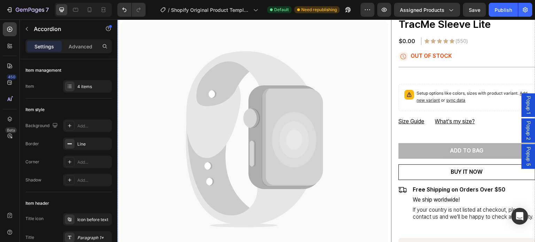
click at [291, 123] on icon at bounding box center [294, 140] width 45 height 56
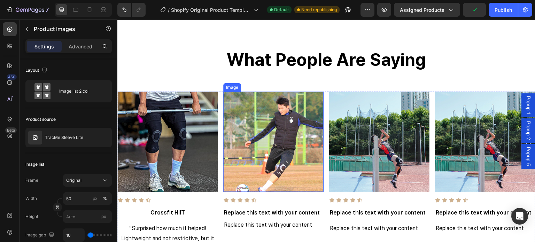
scroll to position [313, 0]
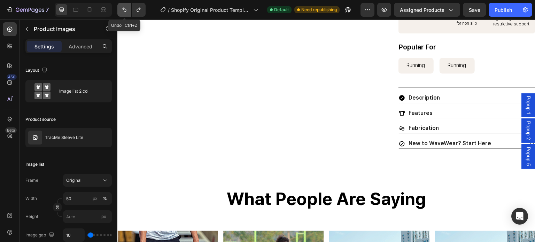
click at [124, 10] on icon "Undo/Redo" at bounding box center [124, 9] width 7 height 7
drag, startPoint x: 121, startPoint y: 9, endPoint x: 9, endPoint y: 1, distance: 112.1
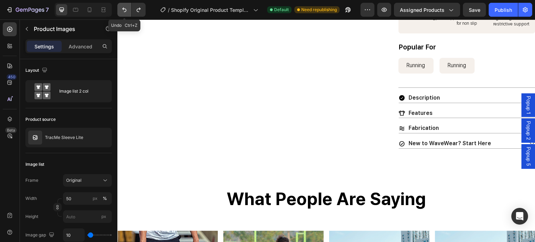
click at [121, 9] on icon "Undo/Redo" at bounding box center [124, 9] width 7 height 7
click at [125, 14] on button "Undo/Redo" at bounding box center [124, 10] width 14 height 14
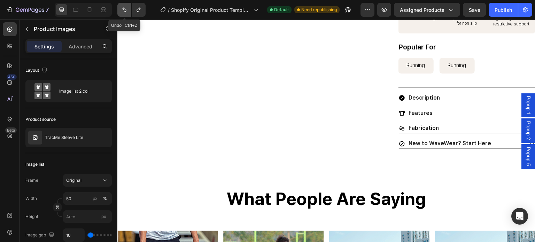
click at [125, 14] on button "Undo/Redo" at bounding box center [124, 10] width 14 height 14
click at [125, 12] on icon "Undo/Redo" at bounding box center [124, 9] width 7 height 7
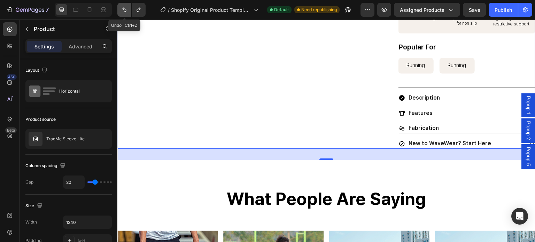
click at [125, 10] on icon "Undo/Redo" at bounding box center [124, 9] width 7 height 7
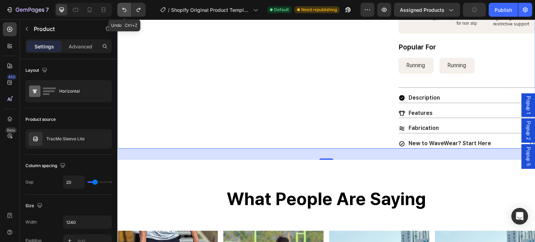
click at [125, 10] on icon "Undo/Redo" at bounding box center [124, 9] width 7 height 7
click at [124, 10] on icon "Undo/Redo" at bounding box center [124, 9] width 7 height 7
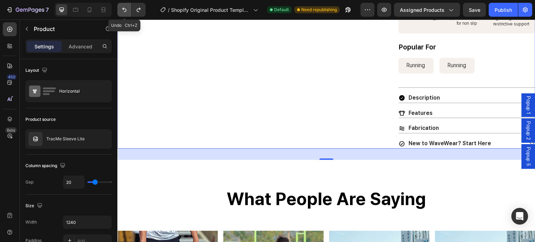
click at [124, 10] on icon "Undo/Redo" at bounding box center [124, 9] width 7 height 7
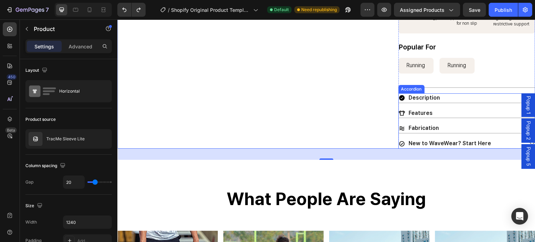
click at [431, 101] on p "Description" at bounding box center [424, 97] width 31 height 7
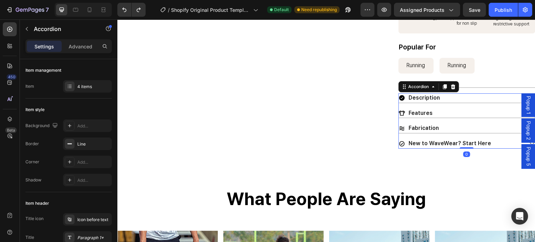
click at [458, 103] on div "Description" at bounding box center [461, 97] width 125 height 9
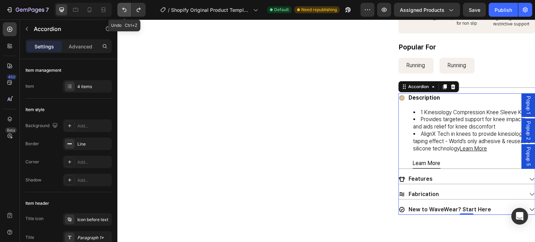
click at [128, 10] on button "Undo/Redo" at bounding box center [124, 10] width 14 height 14
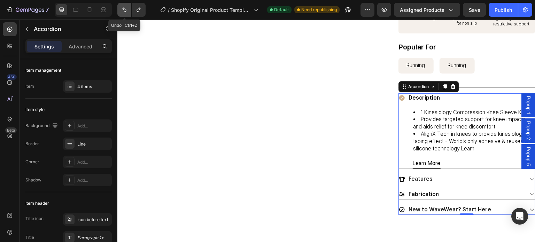
click at [128, 10] on button "Undo/Redo" at bounding box center [124, 10] width 14 height 14
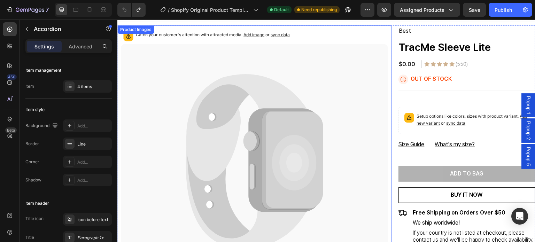
scroll to position [0, 0]
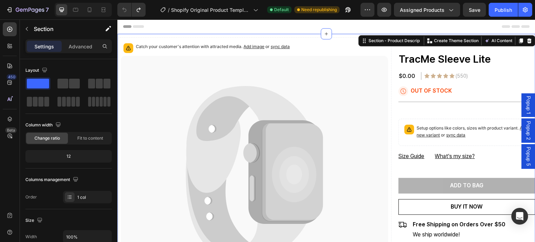
click at [283, 27] on div at bounding box center [326, 27] width 407 height 14
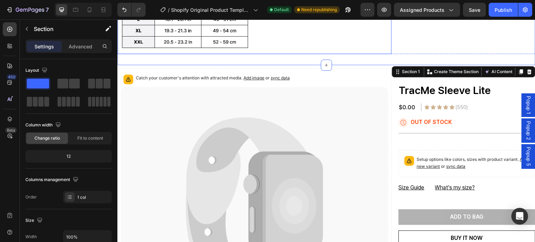
scroll to position [975, 0]
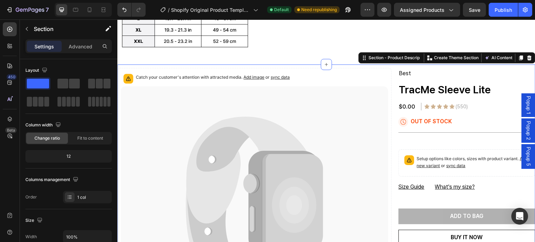
click at [527, 55] on icon at bounding box center [529, 57] width 5 height 5
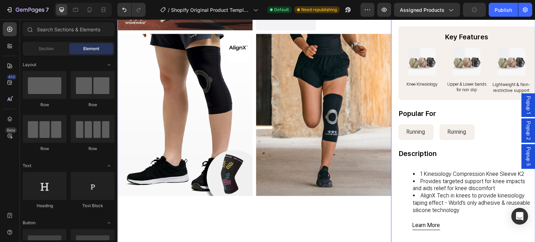
scroll to position [313, 0]
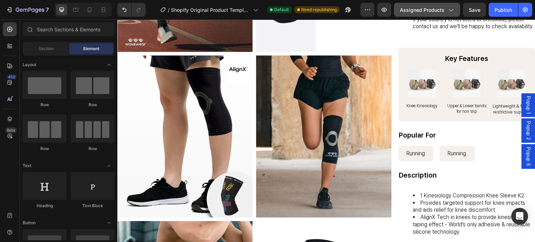
click at [434, 12] on span "Assigned Products" at bounding box center [422, 9] width 45 height 7
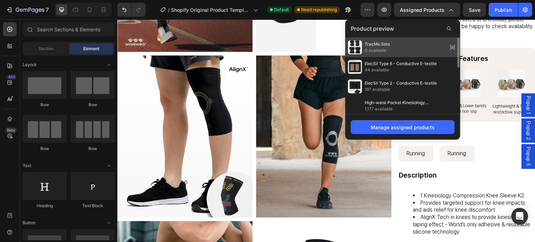
click at [417, 77] on div "TracMe Sets 0 available" at bounding box center [402, 87] width 115 height 20
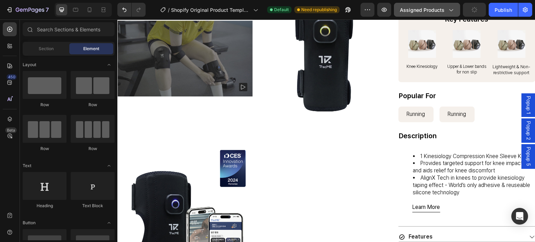
click at [437, 11] on span "Assigned Products" at bounding box center [422, 9] width 45 height 7
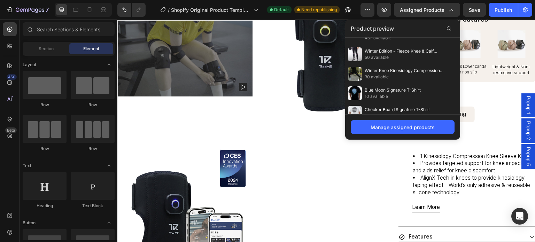
scroll to position [277, 0]
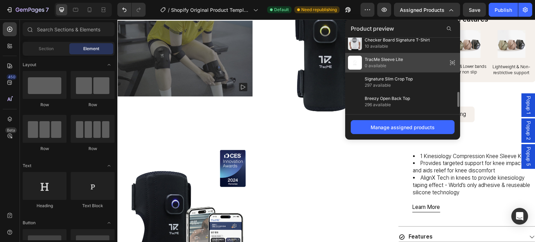
click at [414, 92] on div "TracMe Sleeve Lite 0 available" at bounding box center [402, 102] width 115 height 20
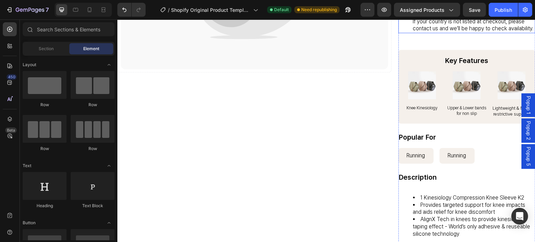
scroll to position [348, 0]
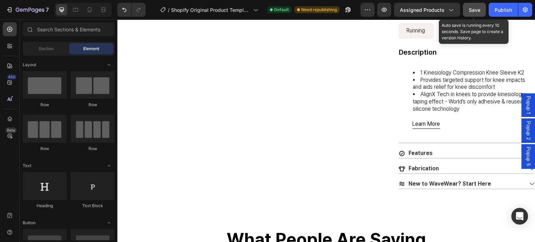
click at [468, 9] on button "Save" at bounding box center [474, 10] width 23 height 14
